Goal: Task Accomplishment & Management: Manage account settings

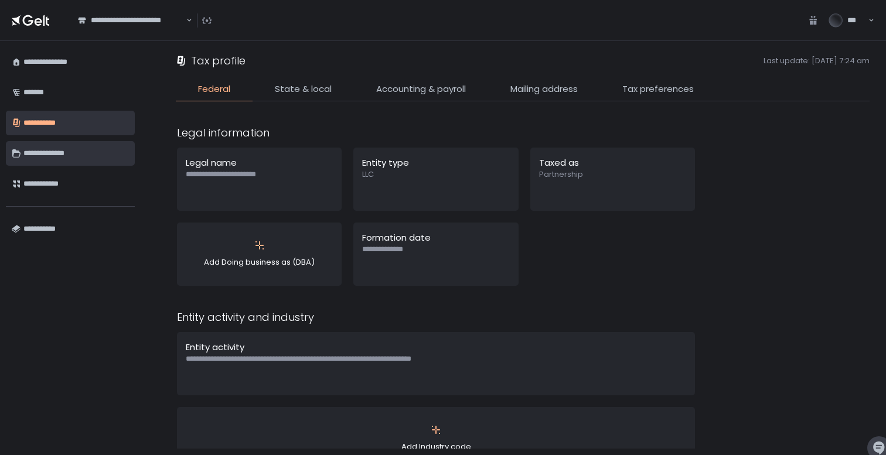
click at [81, 162] on div "**********" at bounding box center [75, 154] width 105 height 20
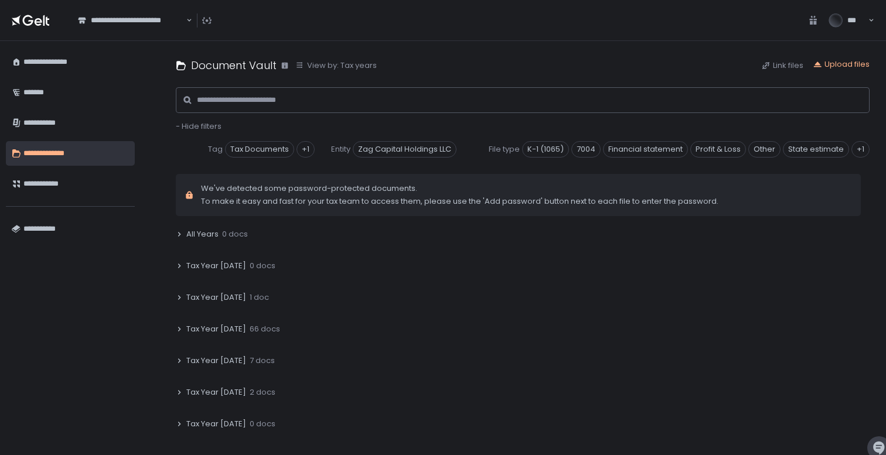
click at [849, 71] on div "Upload files" at bounding box center [841, 65] width 57 height 13
click at [849, 66] on div "Upload files" at bounding box center [841, 64] width 57 height 11
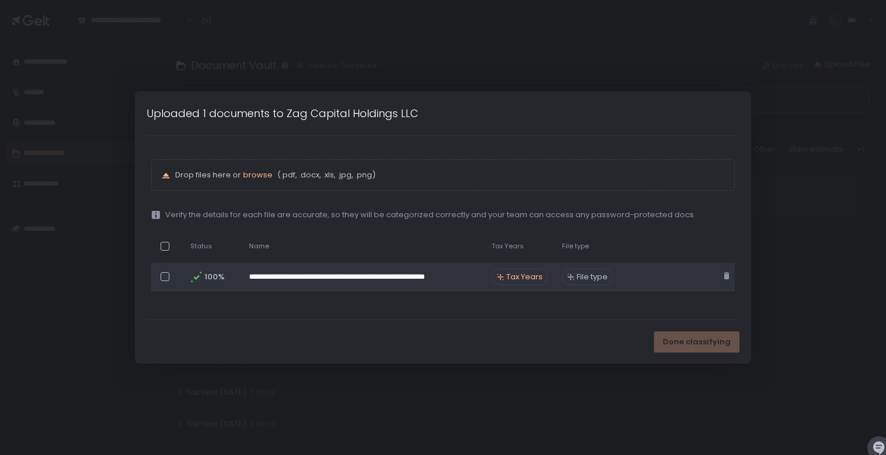
click at [536, 274] on span "Tax Years" at bounding box center [524, 277] width 36 height 11
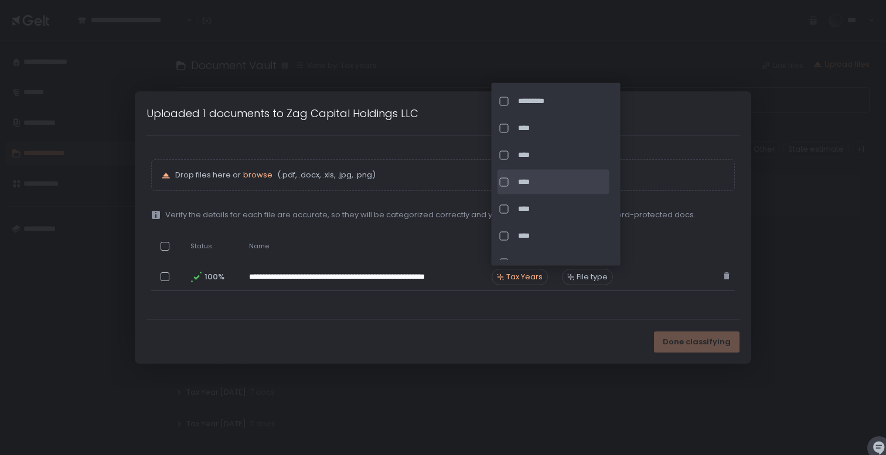
click at [505, 183] on div at bounding box center [504, 182] width 9 height 9
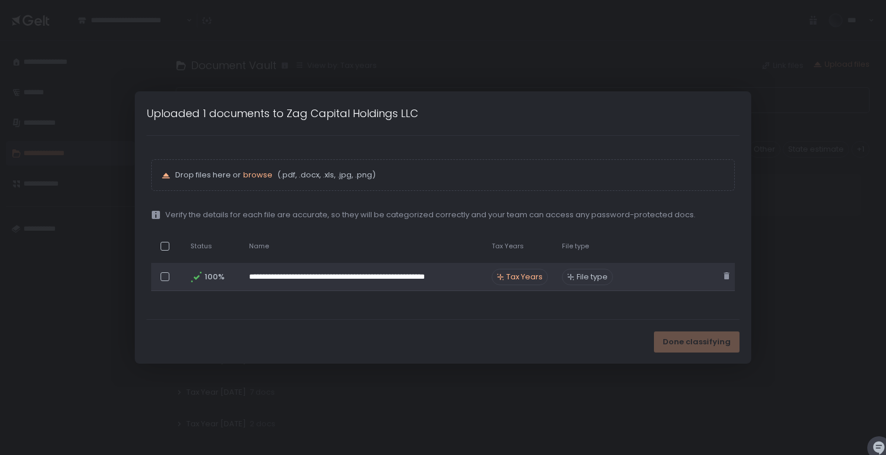
click at [584, 278] on span "File type" at bounding box center [592, 277] width 31 height 11
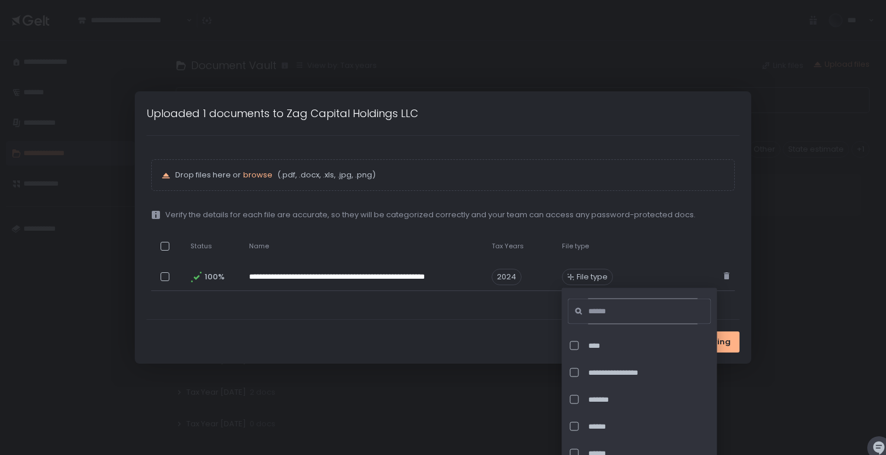
click at [590, 317] on input at bounding box center [643, 312] width 110 height 26
type input "*"
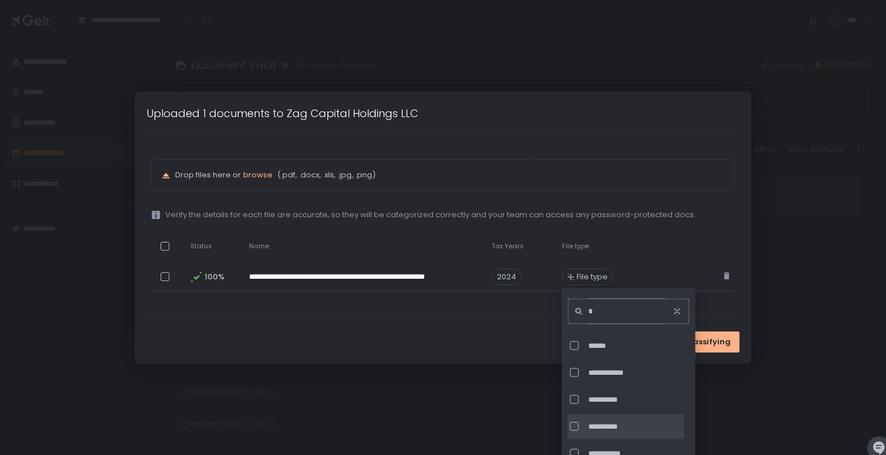
type input "*"
click at [623, 428] on span "**********" at bounding box center [635, 426] width 94 height 11
click at [719, 346] on span "Done classifying" at bounding box center [696, 342] width 68 height 11
